Goal: Transaction & Acquisition: Book appointment/travel/reservation

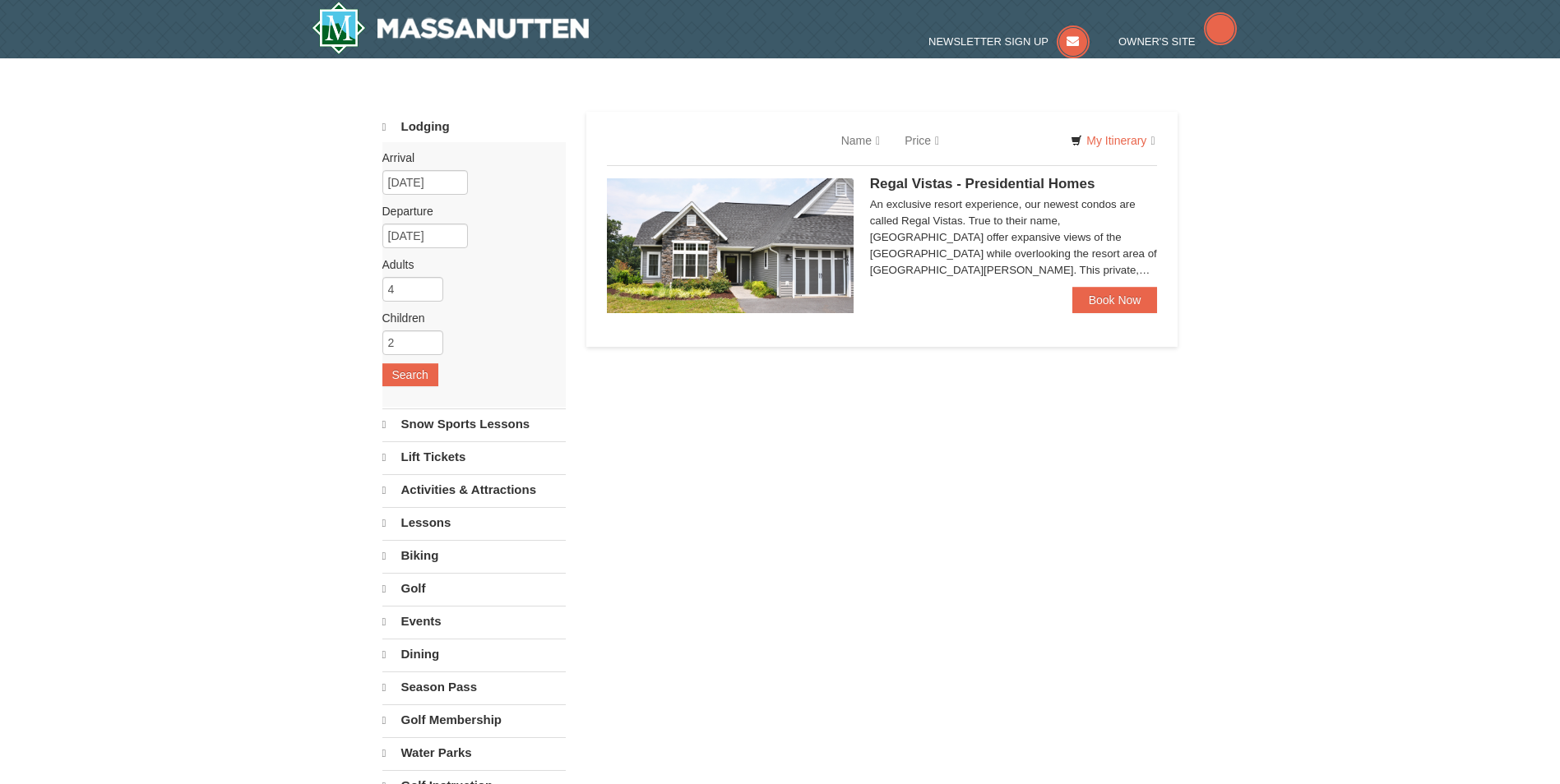
select select "10"
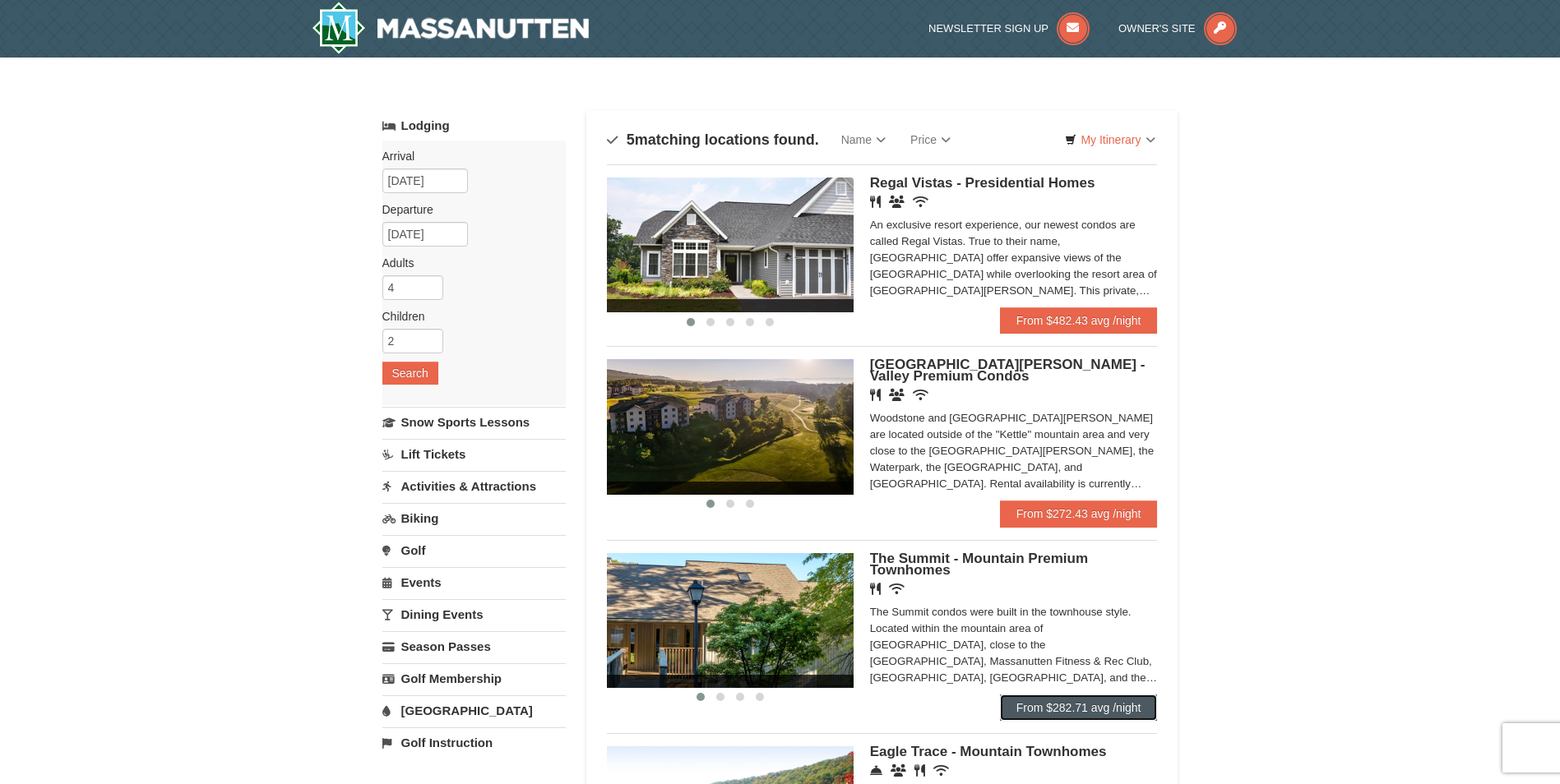
click at [1054, 716] on link "From $282.71 avg /night" at bounding box center [1079, 707] width 158 height 26
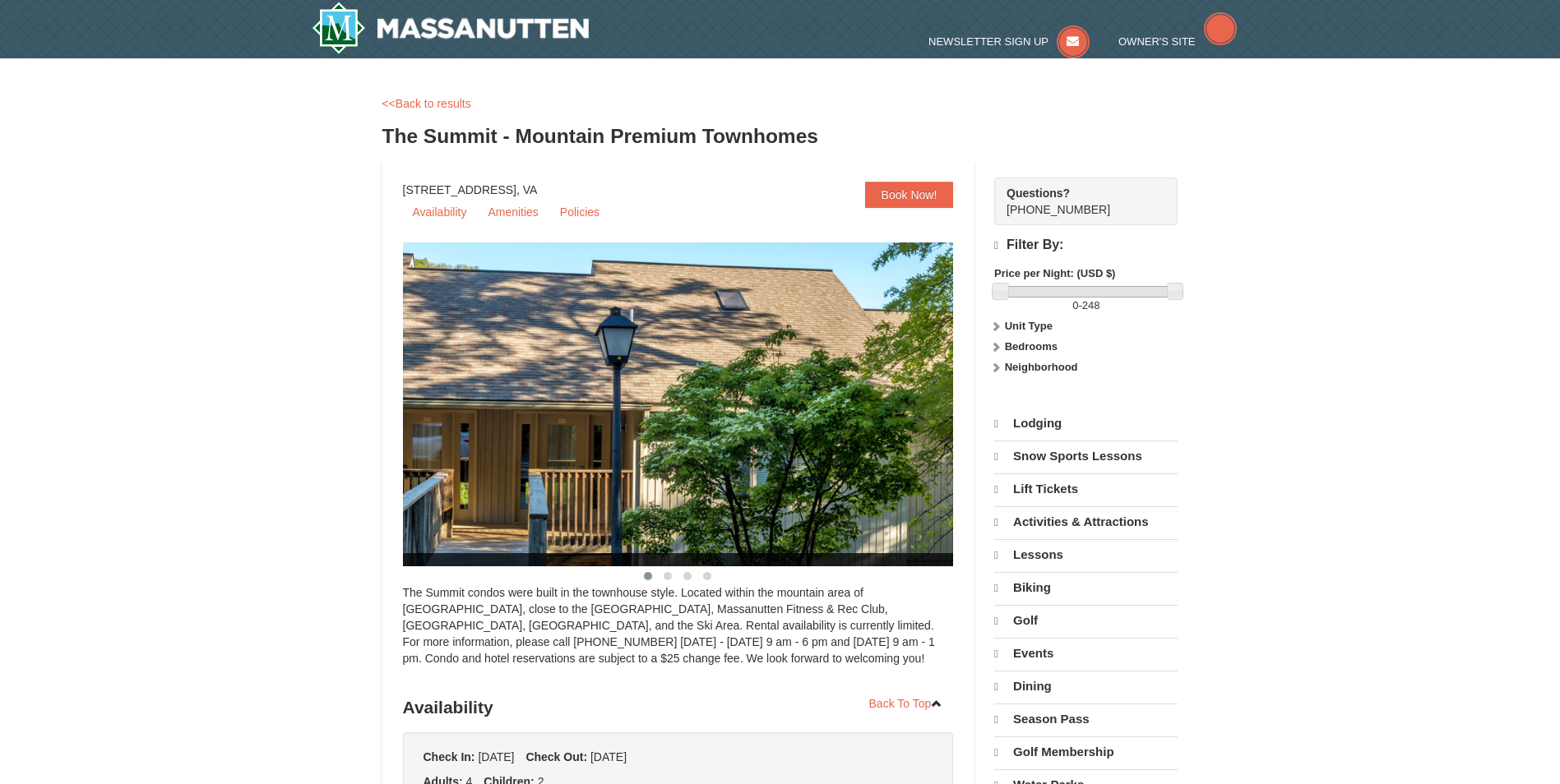
select select "10"
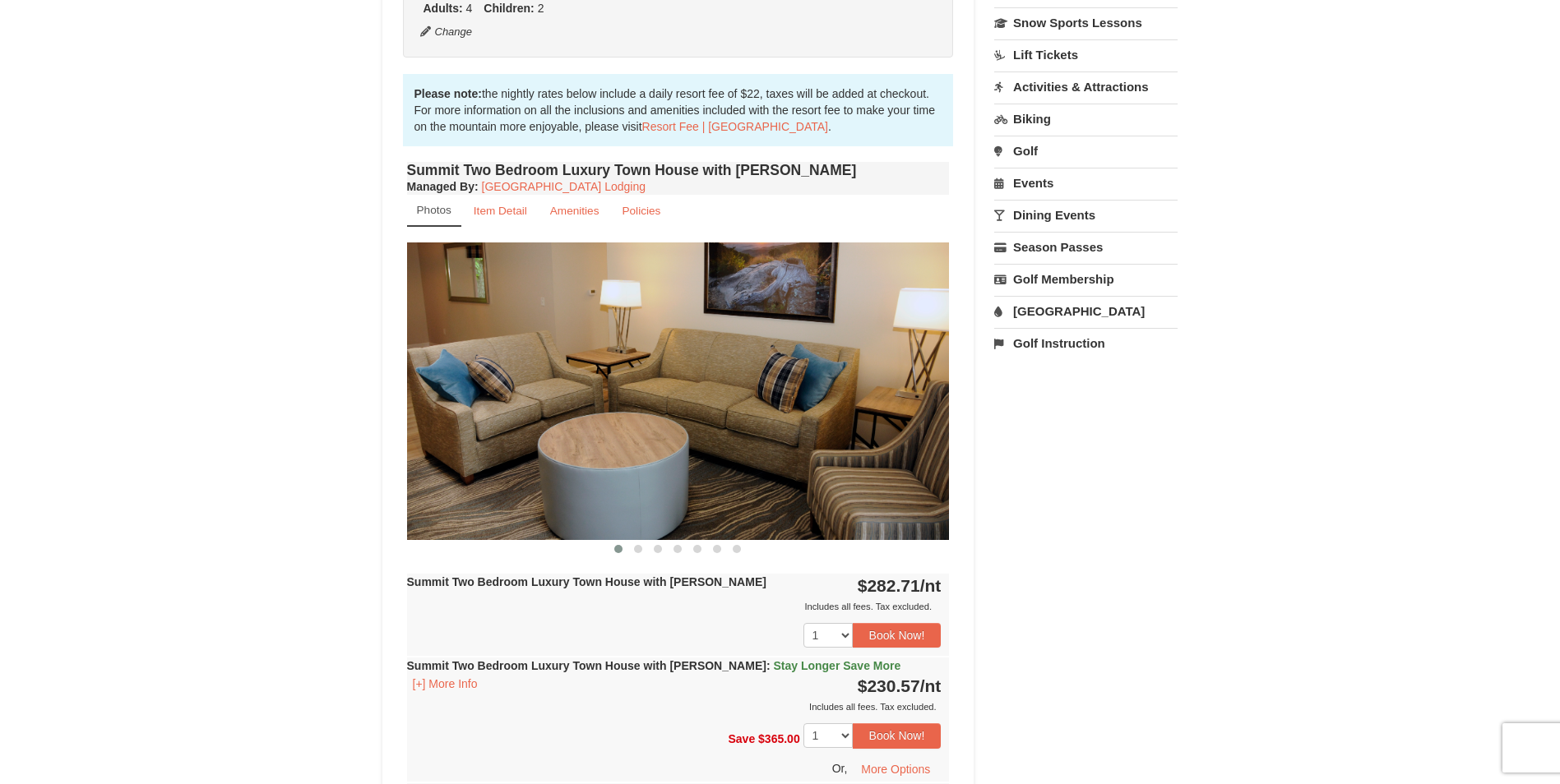
scroll to position [492, 0]
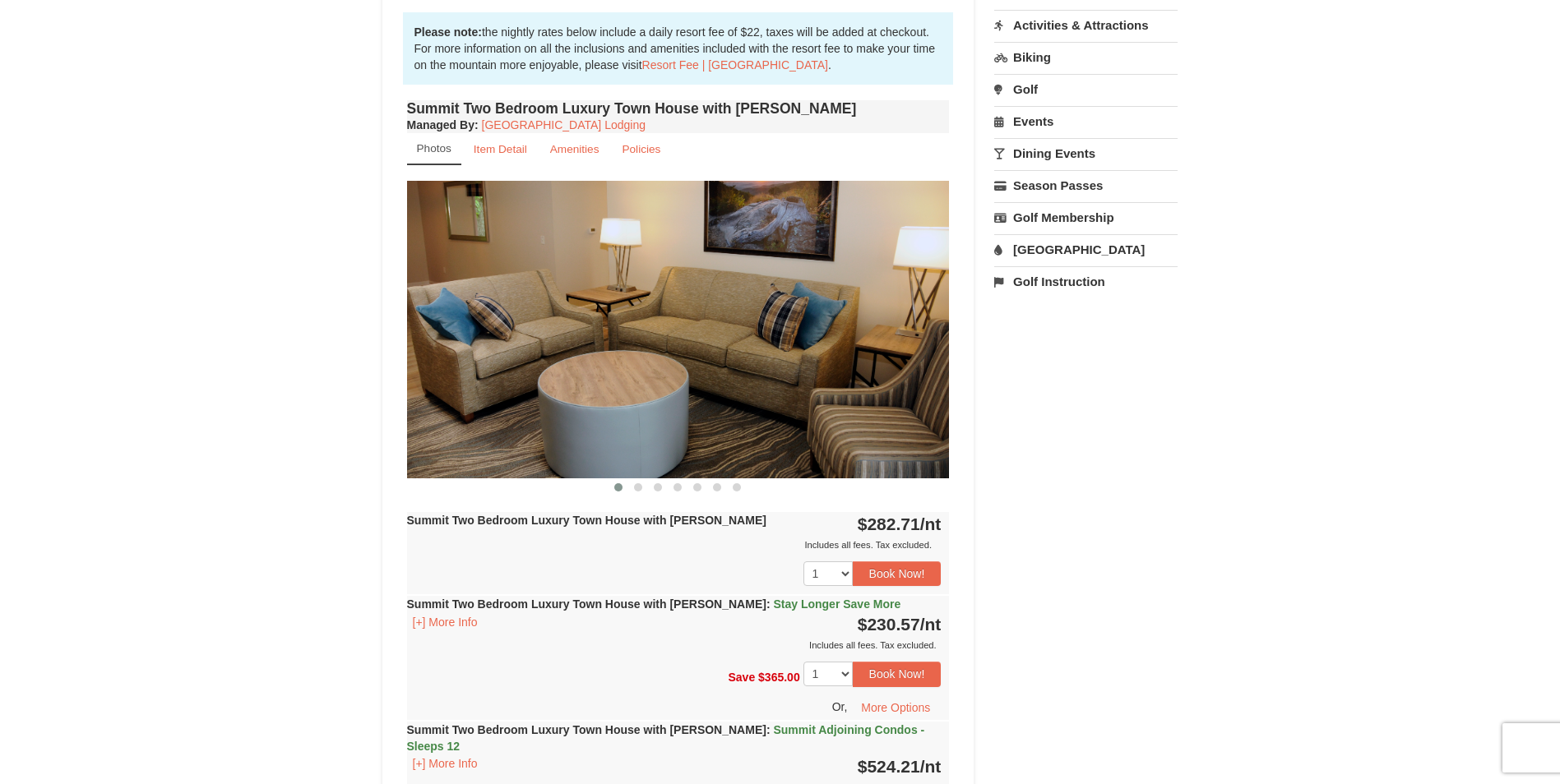
click at [901, 596] on div "Summit Two Bedroom Luxury Town House with [PERSON_NAME] : Stay Longer Save More…" at bounding box center [678, 624] width 542 height 58
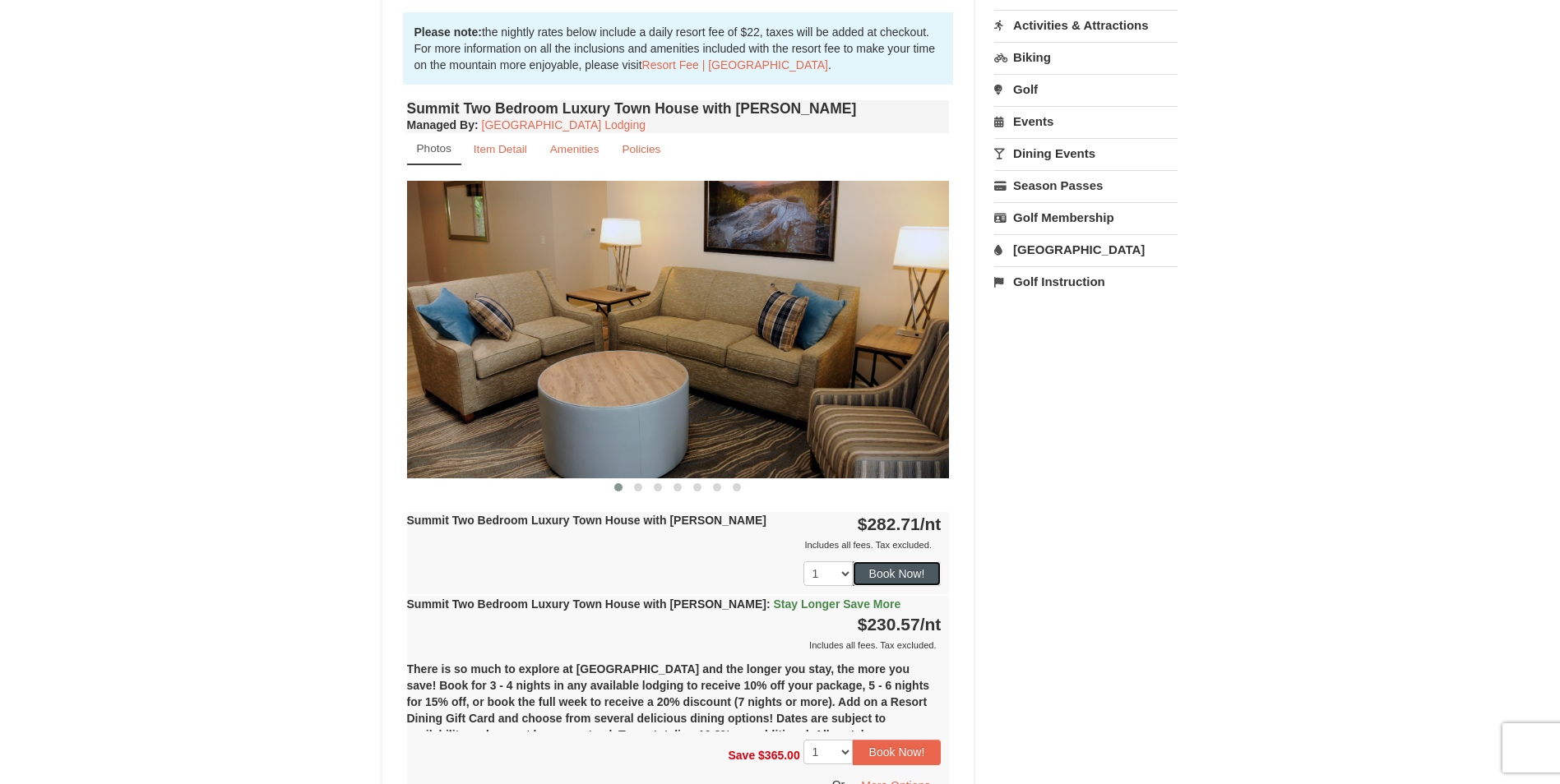
click at [908, 575] on button "Book Now!" at bounding box center [897, 574] width 89 height 24
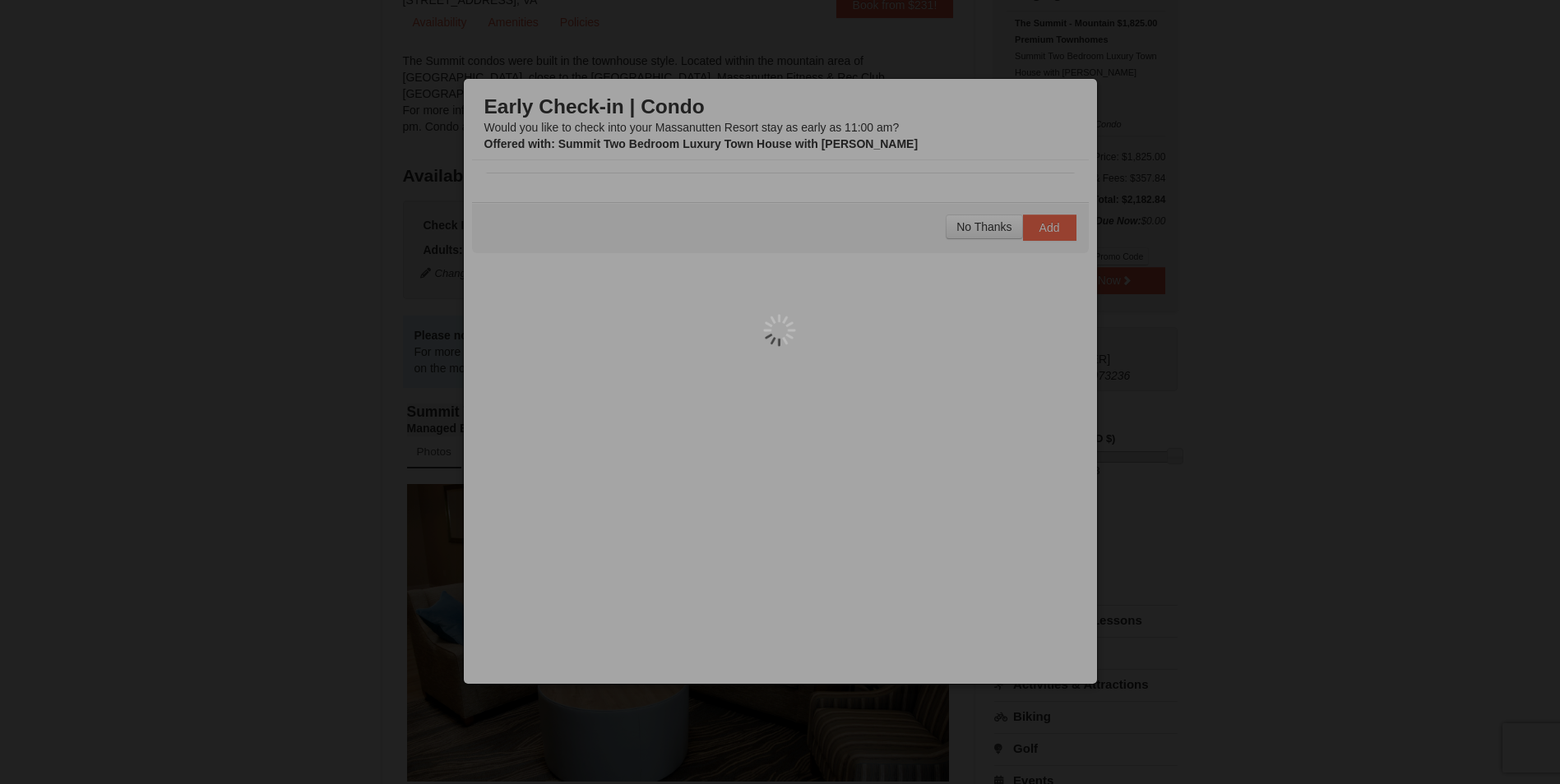
scroll to position [161, 0]
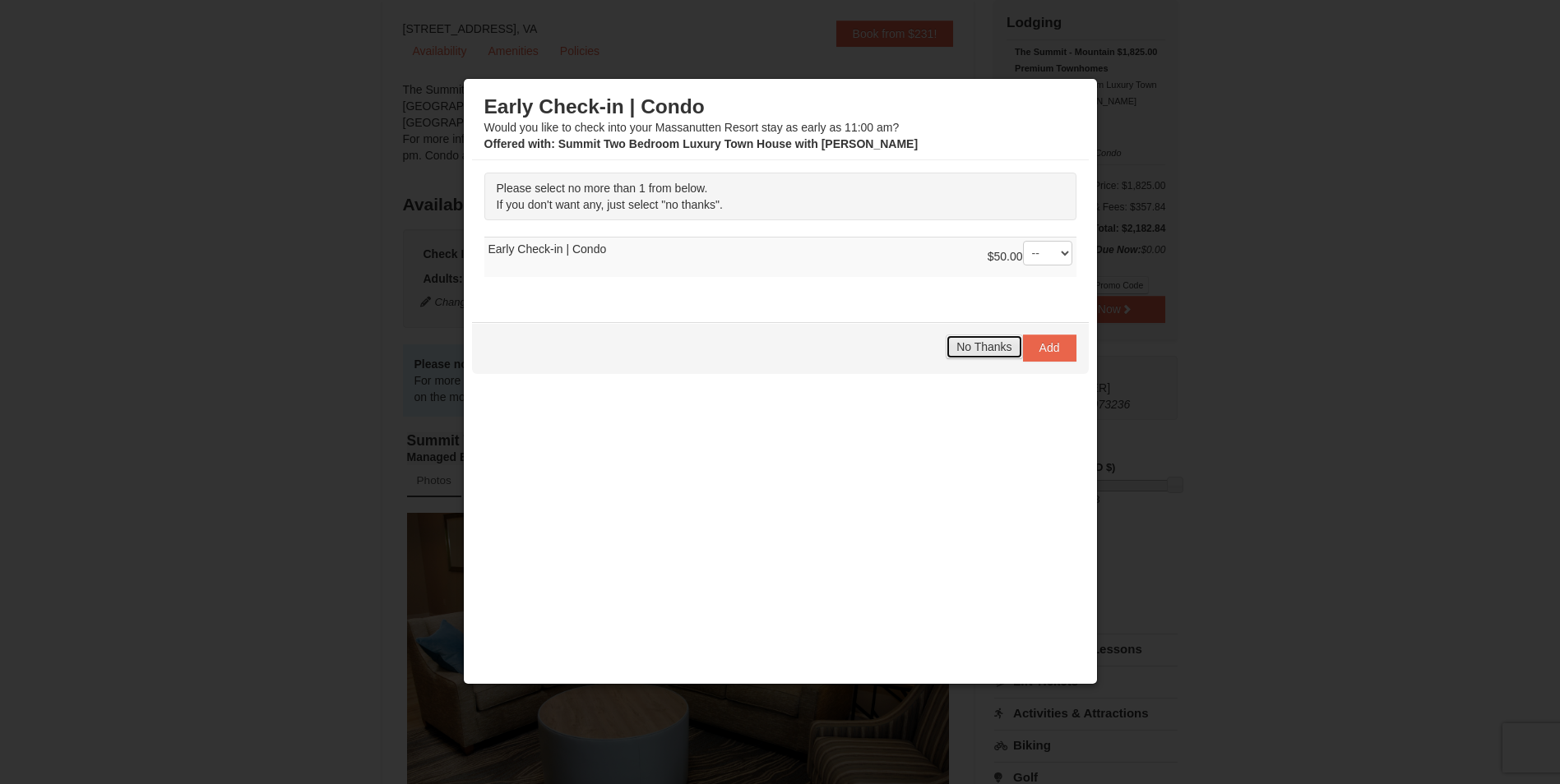
click at [978, 344] on span "No Thanks" at bounding box center [984, 347] width 55 height 13
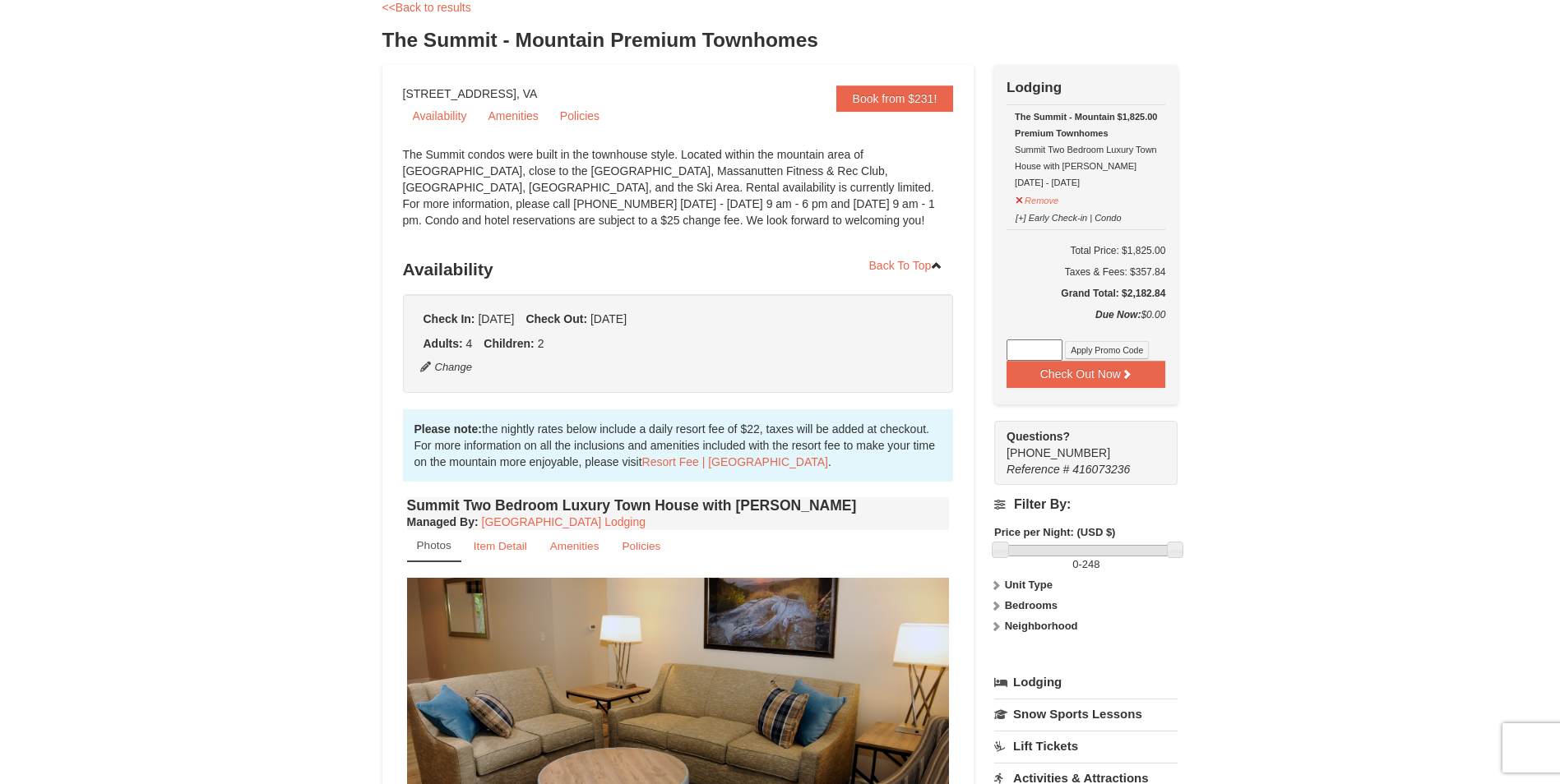
scroll to position [77, 0]
